Goal: Check status: Check status

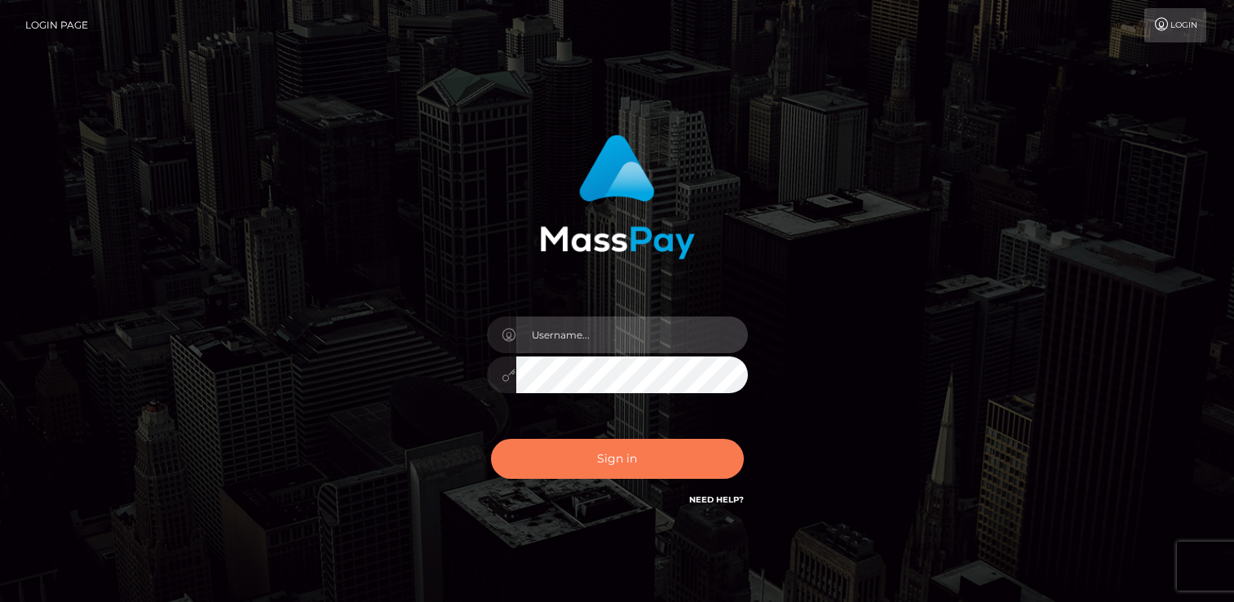
type input "india.of"
click at [625, 474] on button "Sign in" at bounding box center [617, 459] width 253 height 40
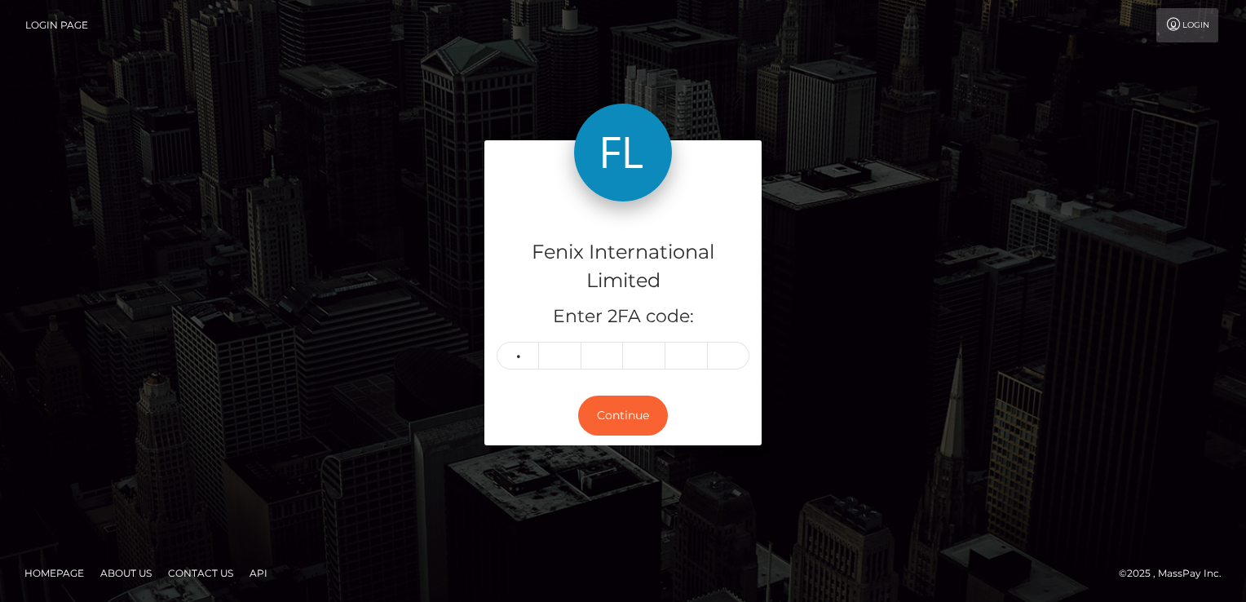
type input "1"
type input "7"
type input "8"
type input "1"
type input "7"
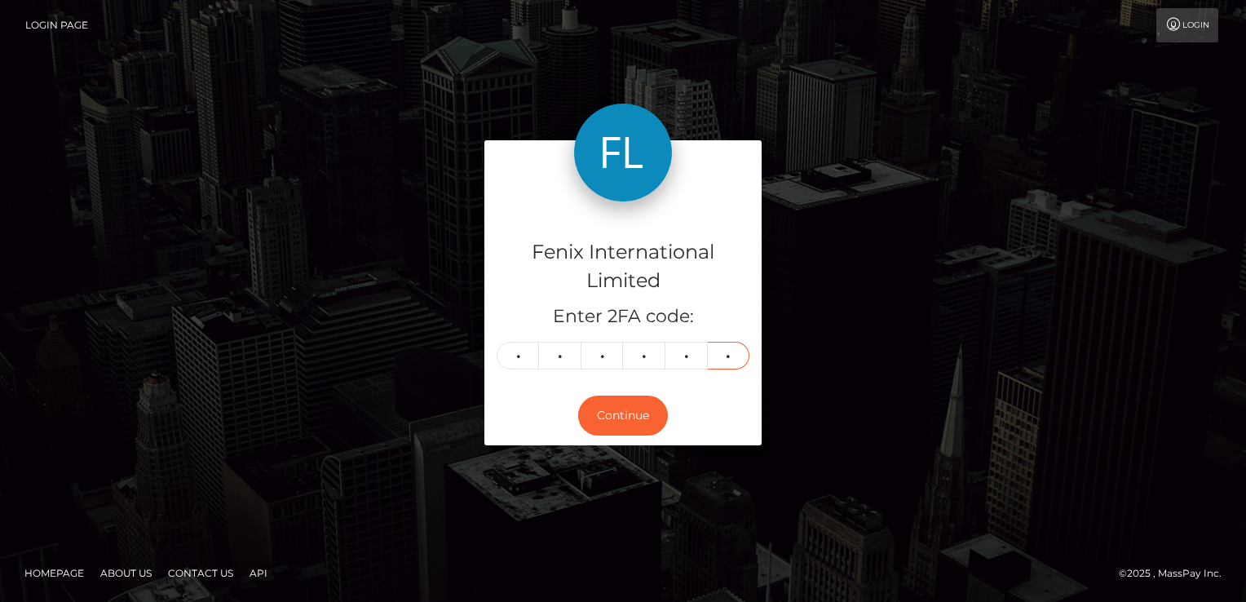
type input "0"
click at [263, 98] on div "Fenix International Limited Enter 2FA code: 1 7 8 1 7 0 178170 Continue" at bounding box center [623, 301] width 1246 height 566
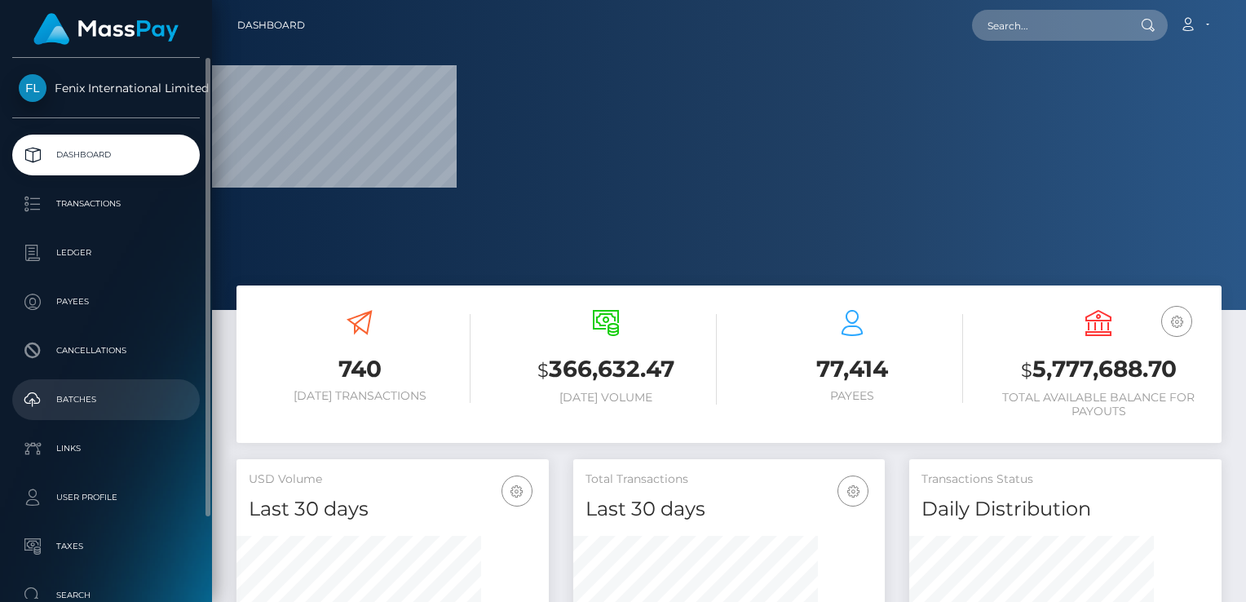
click at [91, 402] on p "Batches" at bounding box center [106, 399] width 174 height 24
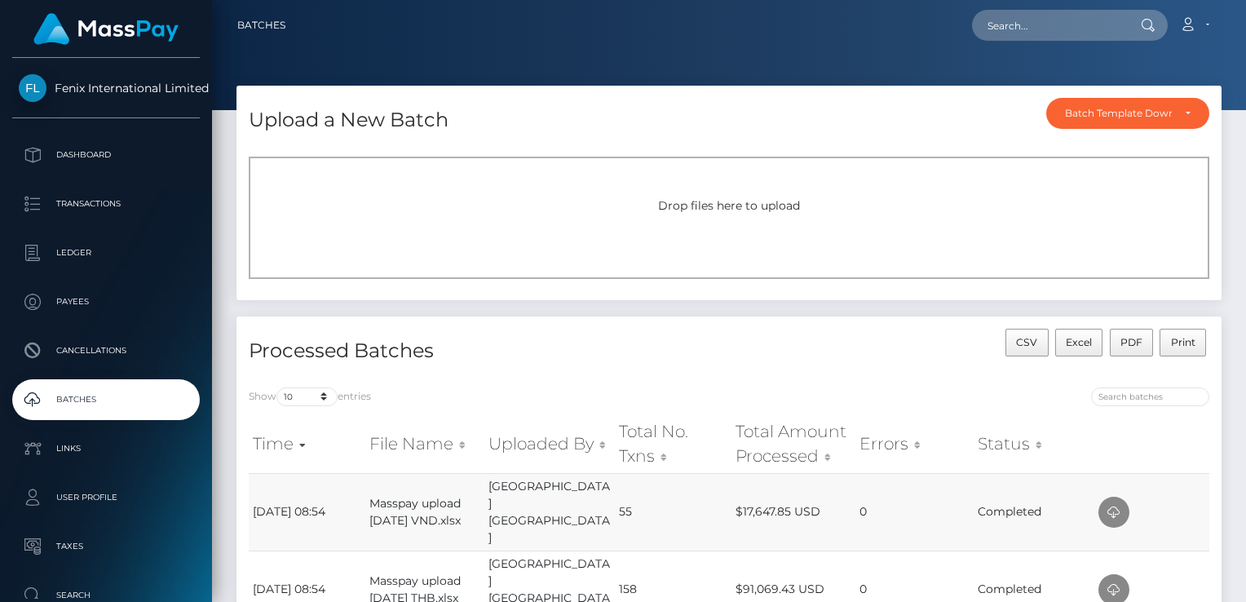
scroll to position [245, 0]
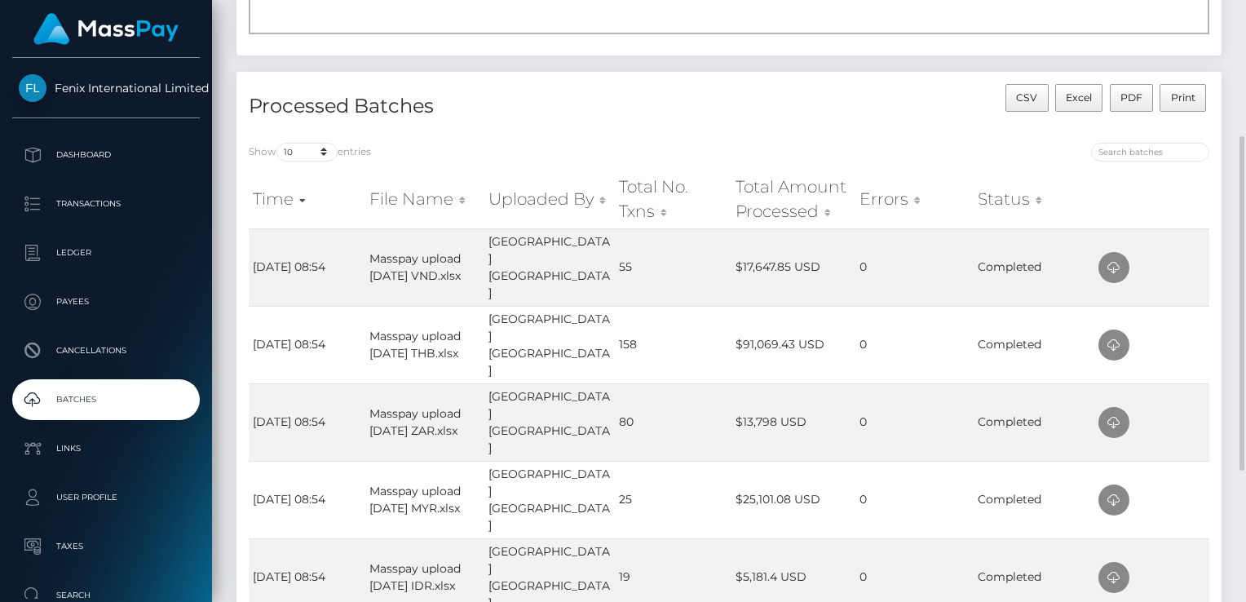
click at [808, 108] on div "CSV Excel PDF Print" at bounding box center [975, 107] width 492 height 46
click at [1213, 181] on div "Time File Name Uploaded By Total No. Txns Total Amount Processed Errors Status …" at bounding box center [728, 557] width 985 height 783
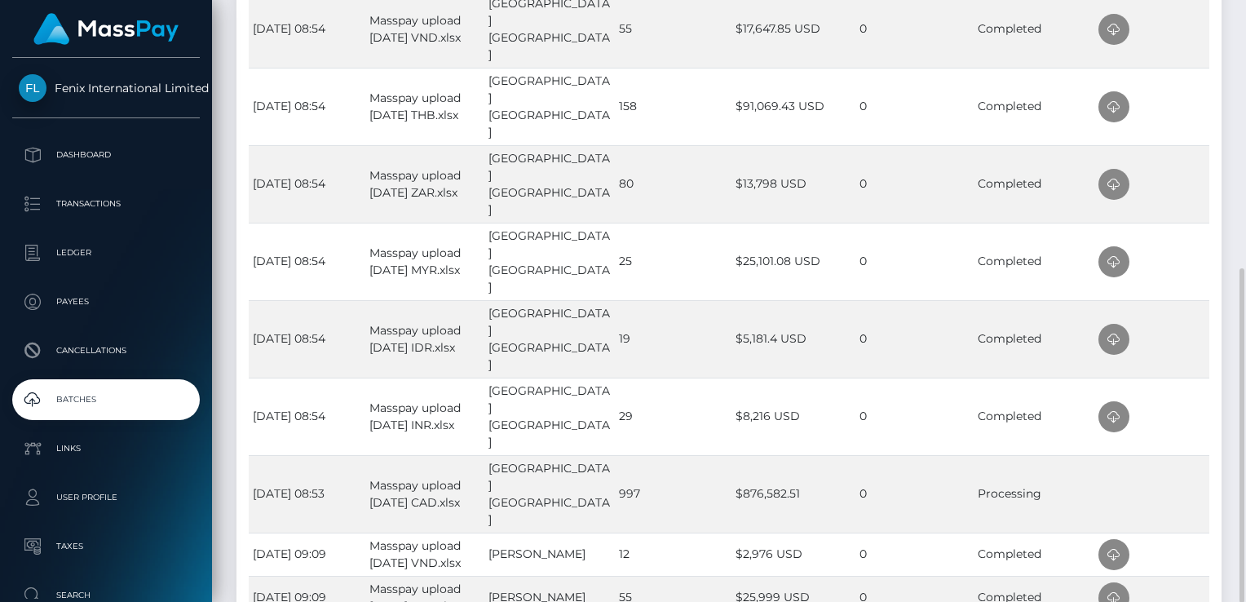
scroll to position [157, 0]
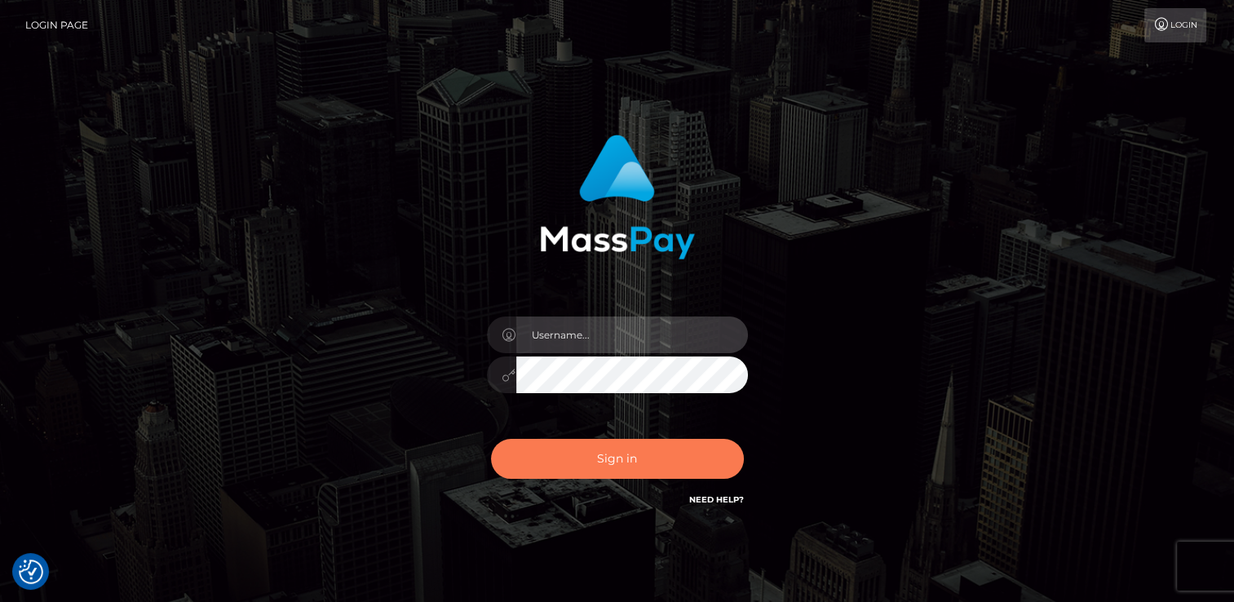
type input "india.of"
click at [695, 455] on button "Sign in" at bounding box center [617, 459] width 253 height 40
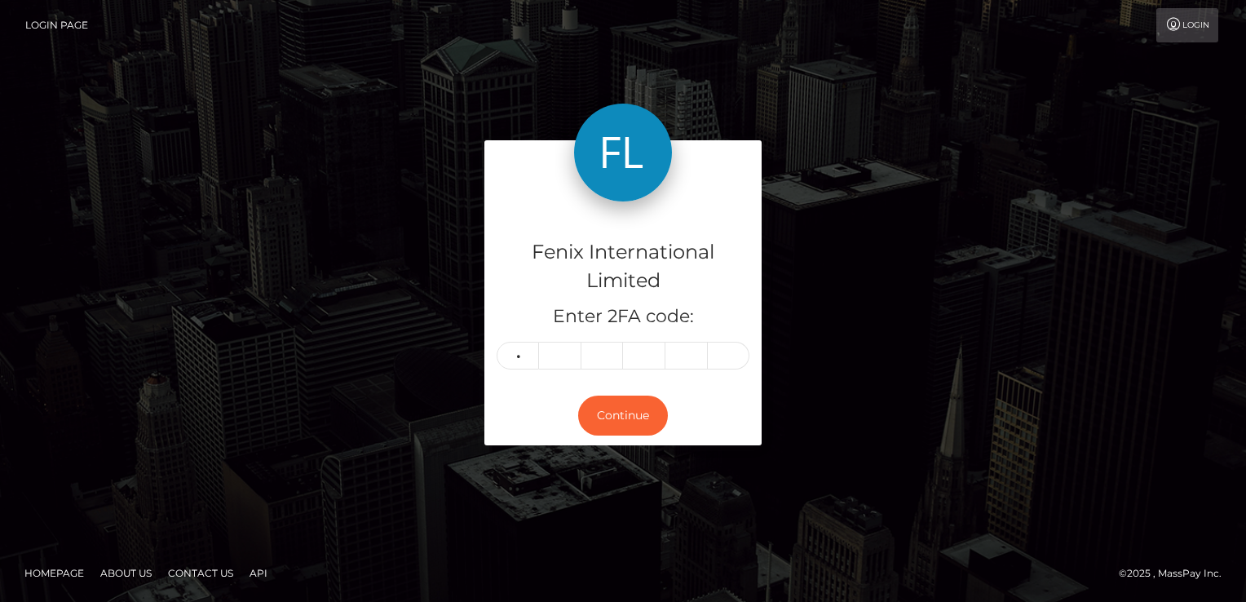
type input "5"
type input "1"
type input "8"
type input "0"
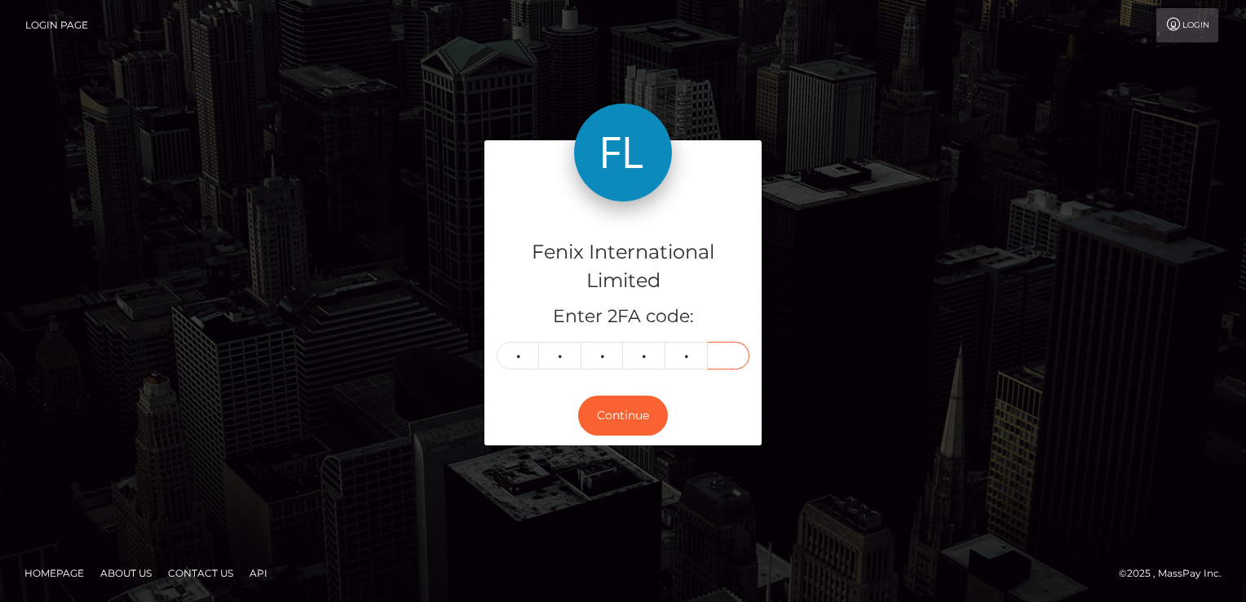
type input "7"
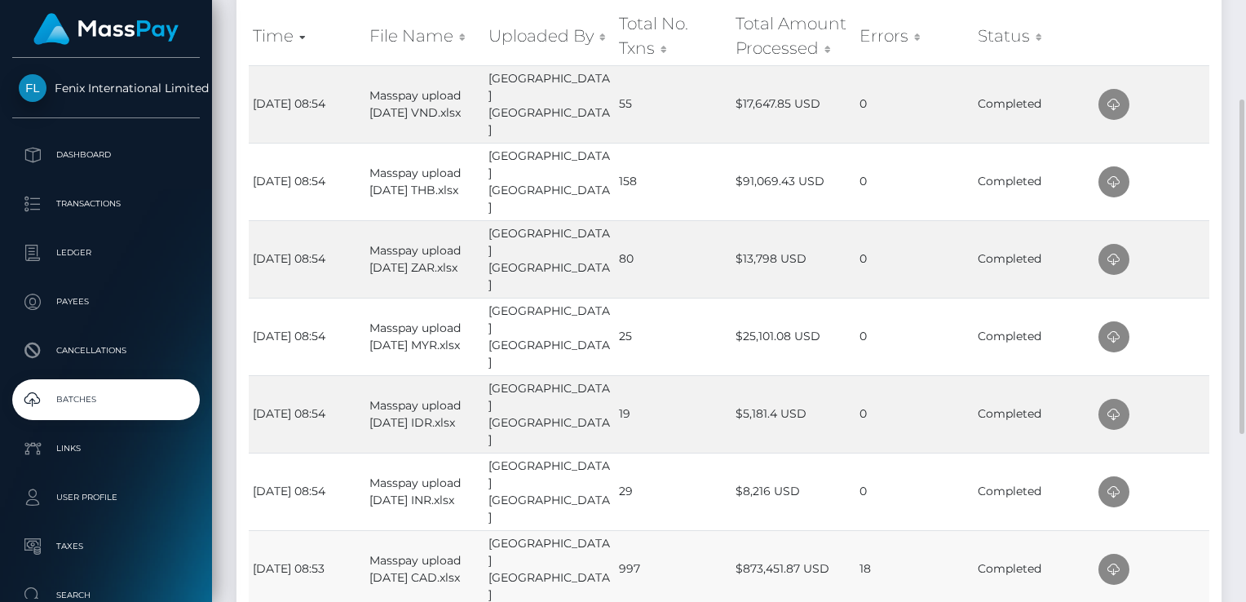
scroll to position [326, 0]
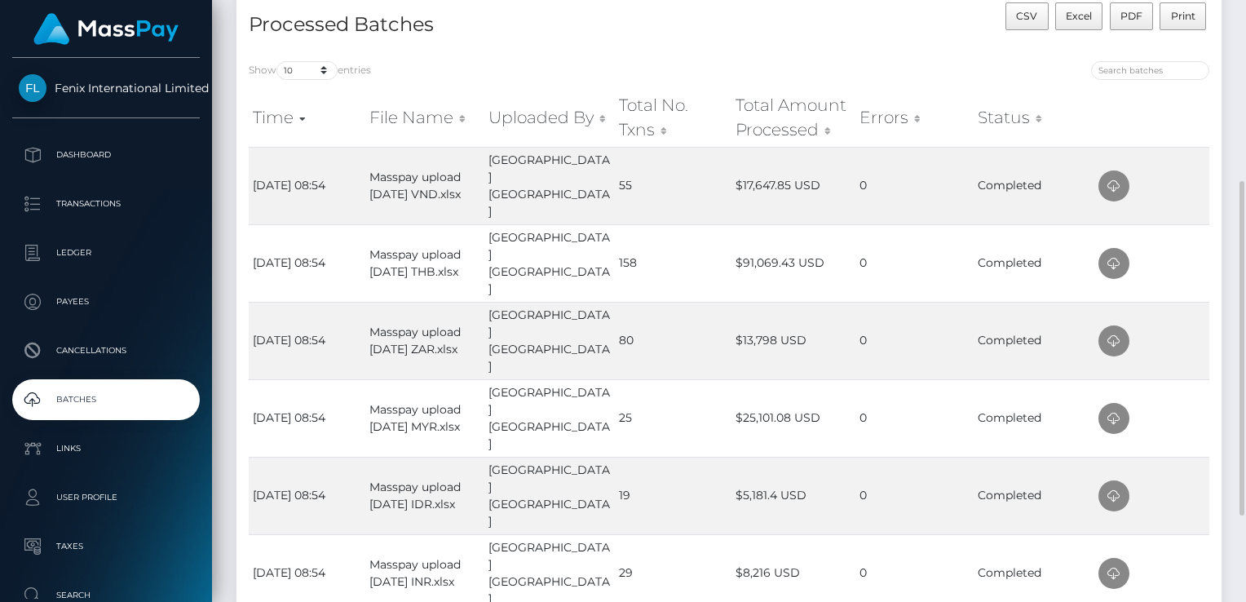
click at [1200, 534] on td at bounding box center [1151, 572] width 115 height 77
click at [1111, 563] on icon at bounding box center [1114, 573] width 20 height 20
click at [1196, 457] on td at bounding box center [1151, 495] width 115 height 77
click at [1109, 486] on icon at bounding box center [1114, 496] width 20 height 20
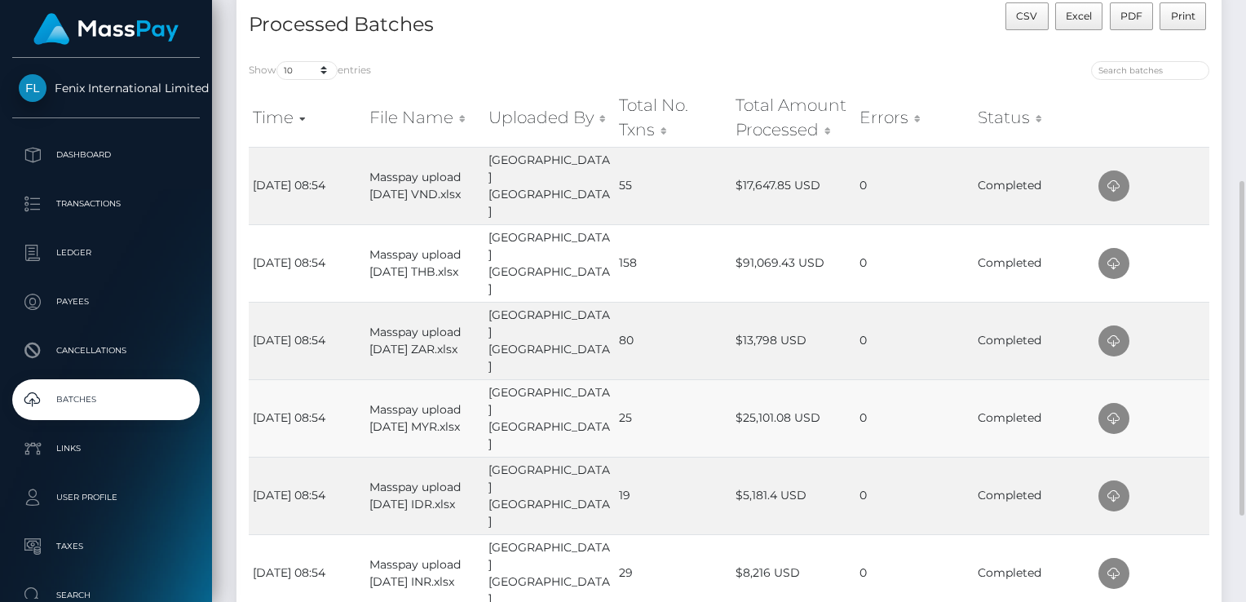
click at [1193, 379] on td at bounding box center [1151, 417] width 115 height 77
click at [1115, 409] on icon at bounding box center [1114, 419] width 20 height 20
click at [1213, 284] on div "Time File Name Uploaded By Total No. Txns Total Amount Processed Errors Status …" at bounding box center [728, 475] width 985 height 783
click at [1112, 331] on icon at bounding box center [1114, 341] width 20 height 20
click at [1200, 302] on td at bounding box center [1151, 340] width 115 height 77
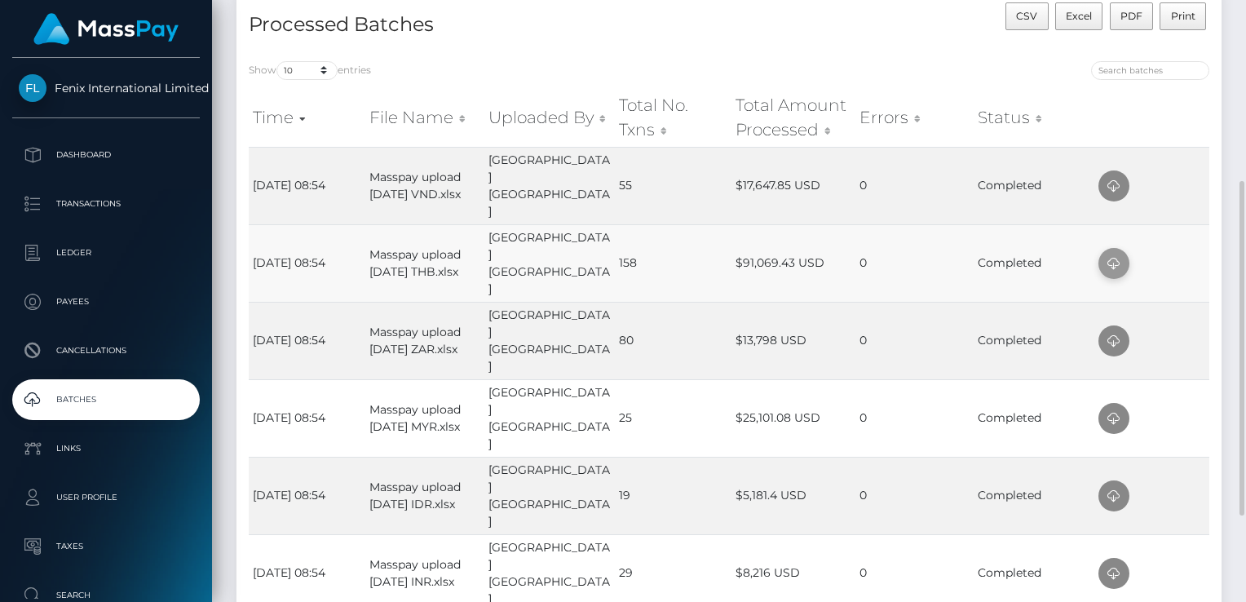
click at [1118, 254] on icon at bounding box center [1114, 264] width 20 height 20
click at [1203, 224] on td at bounding box center [1151, 262] width 115 height 77
click at [1115, 176] on icon at bounding box center [1114, 186] width 20 height 20
